Goal: Register for event/course

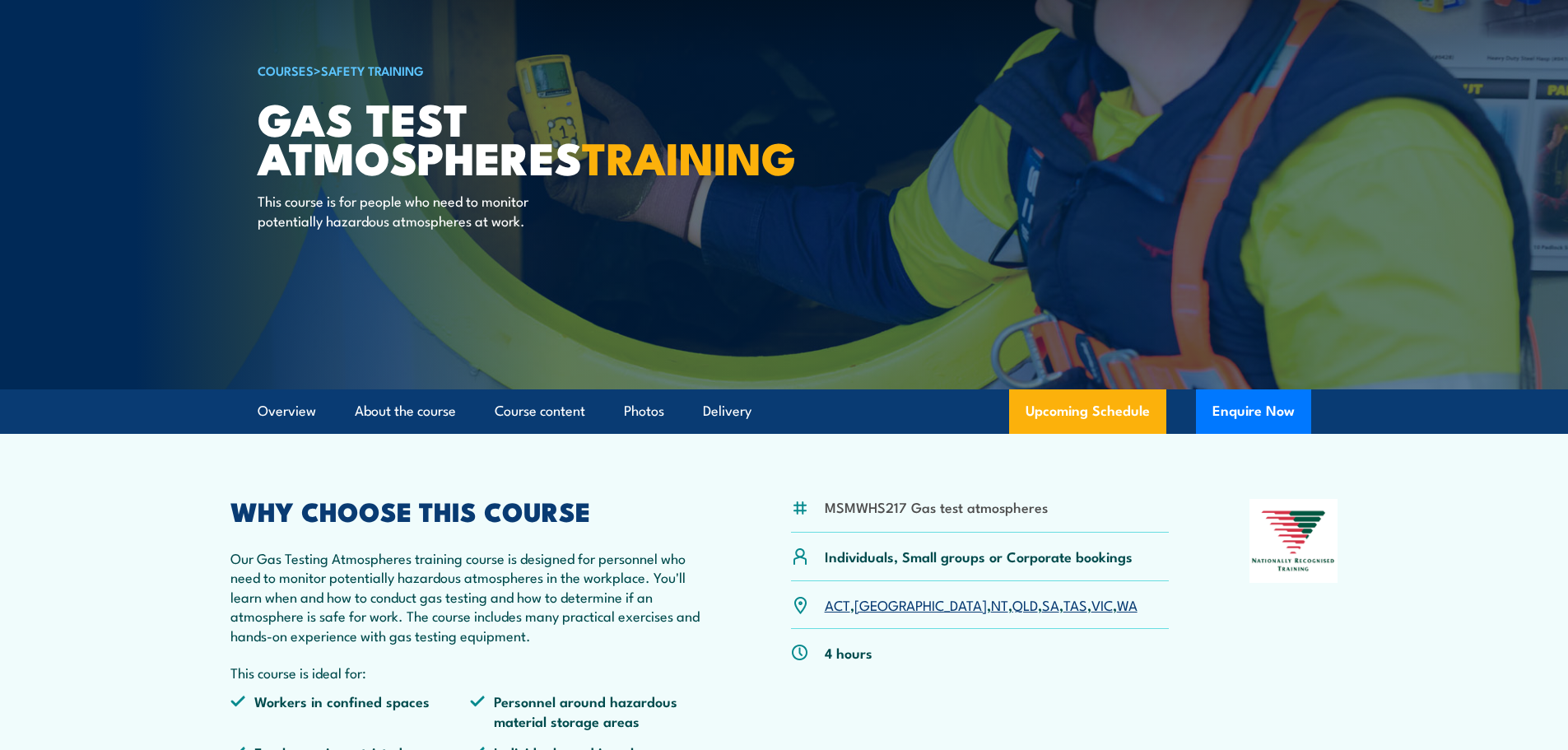
click at [990, 611] on link "NT" at bounding box center [999, 604] width 18 height 20
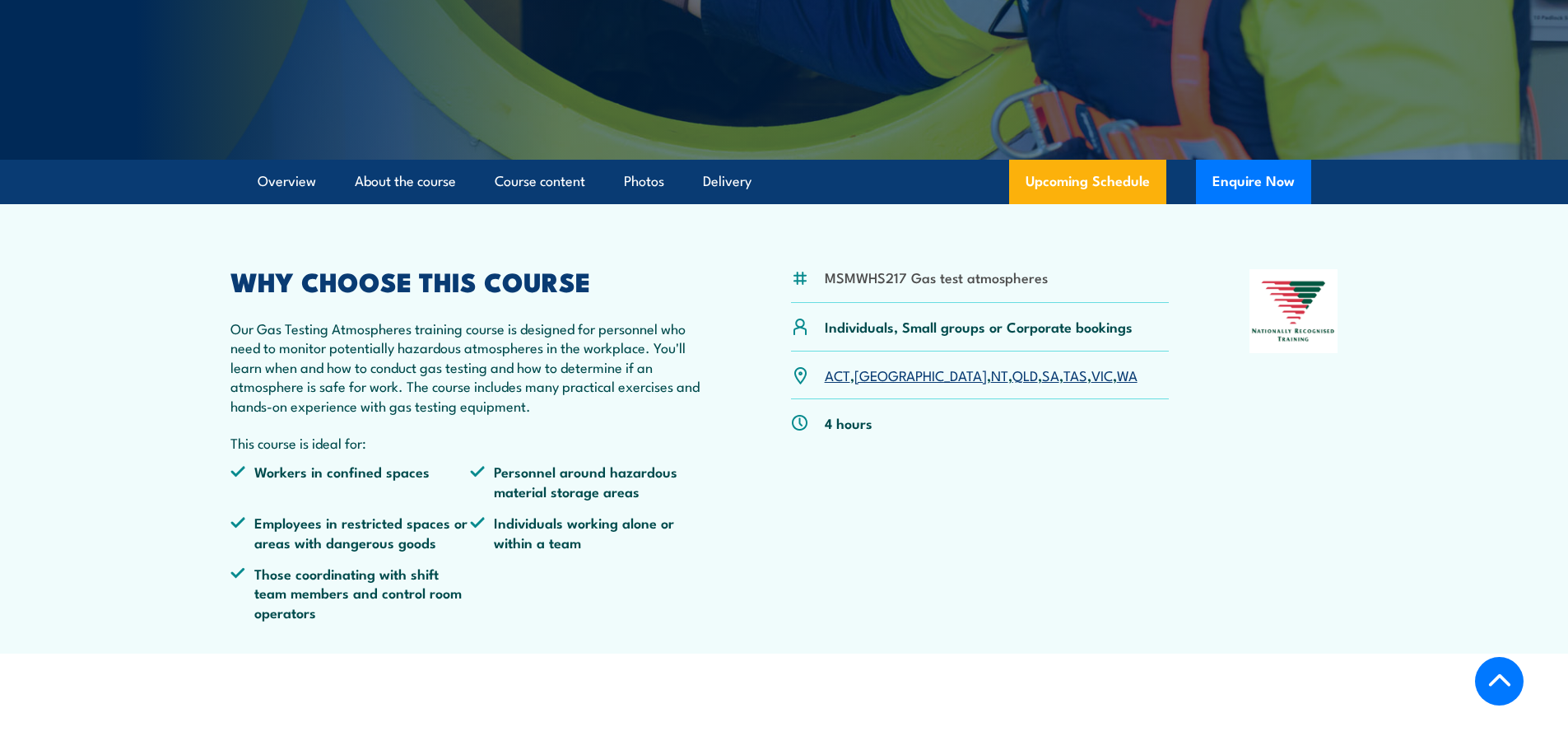
scroll to position [311, 0]
